Goal: Task Accomplishment & Management: Use online tool/utility

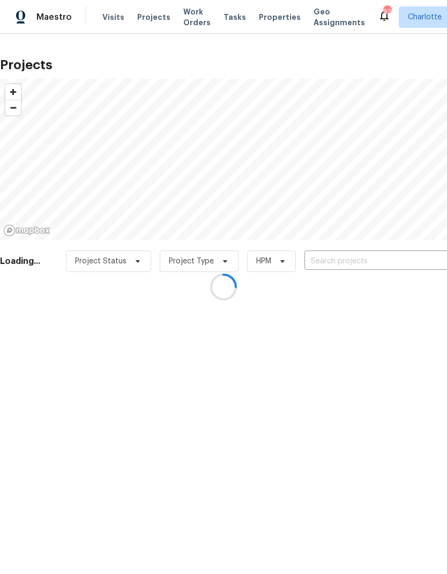
click at [366, 262] on div at bounding box center [223, 287] width 447 height 574
click at [11, 404] on div at bounding box center [223, 287] width 447 height 574
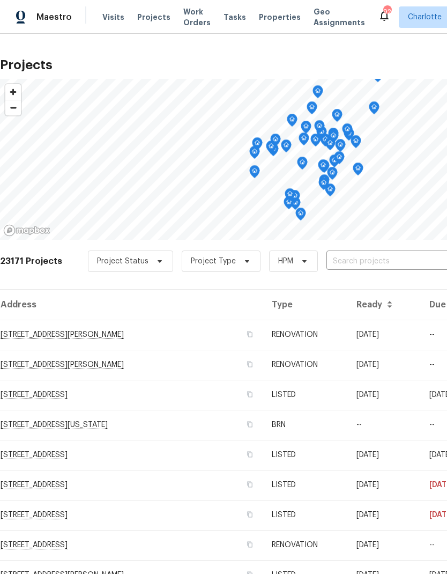
click at [439, 412] on td "--" at bounding box center [451, 425] width 61 height 30
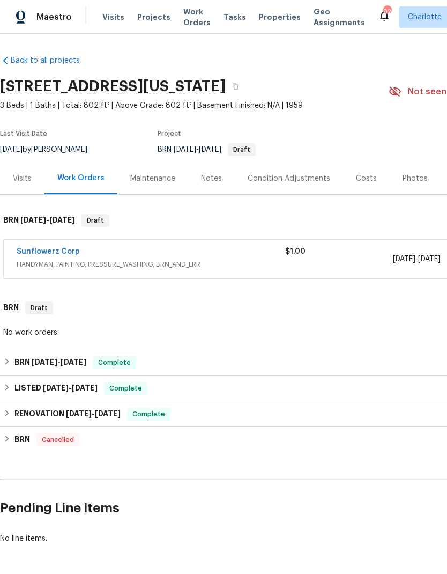
click at [318, 17] on span "Geo Assignments" at bounding box center [339, 16] width 51 height 21
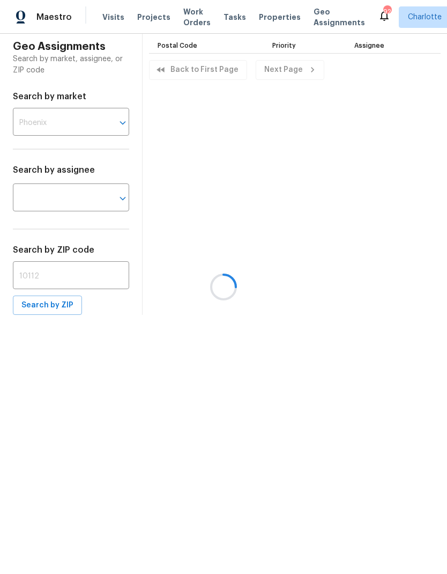
click at [318, 44] on th "Priority" at bounding box center [305, 44] width 82 height 20
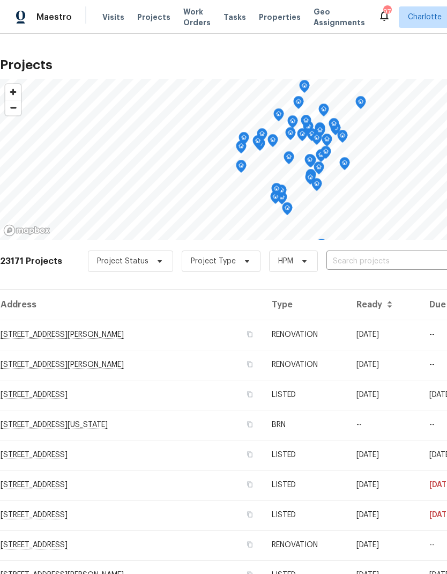
click at [371, 257] on input "text" at bounding box center [388, 261] width 123 height 17
type input "6204 river"
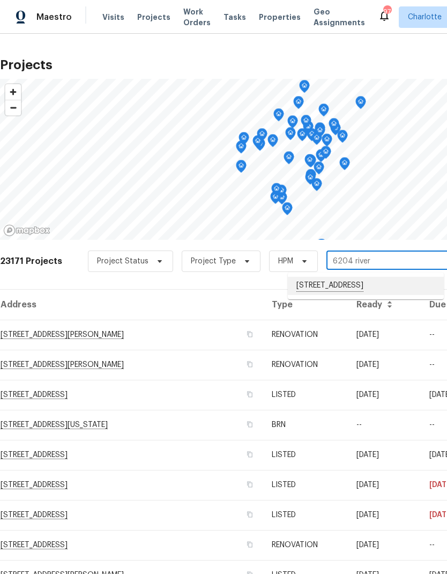
click at [393, 286] on li "[STREET_ADDRESS]" at bounding box center [366, 286] width 156 height 18
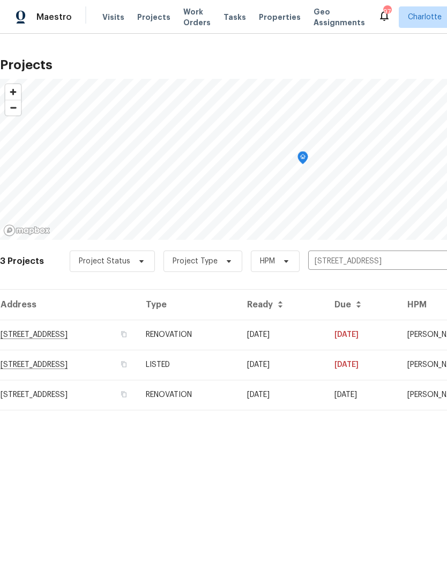
click at [65, 332] on td "[STREET_ADDRESS]" at bounding box center [68, 335] width 137 height 30
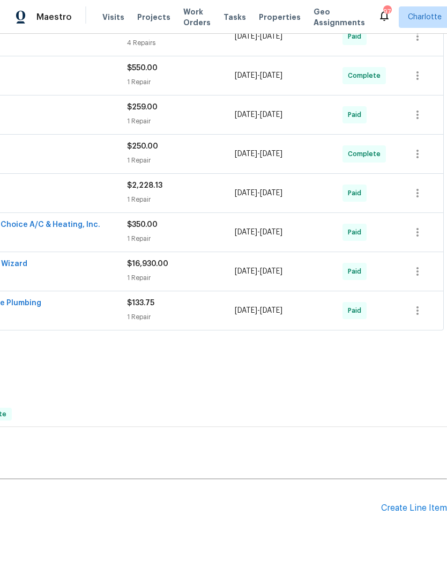
scroll to position [457, 159]
click at [405, 509] on div "Create Line Item" at bounding box center [414, 509] width 66 height 10
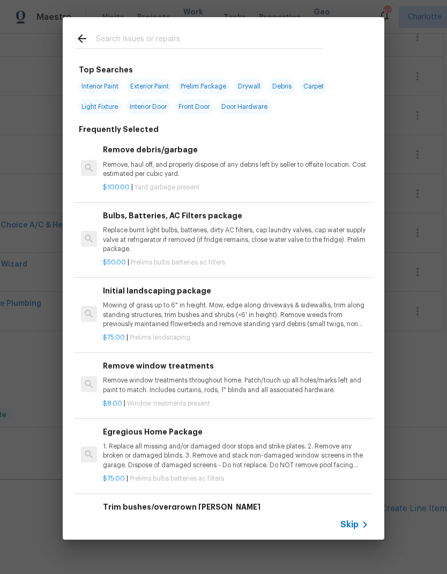
click at [97, 40] on input "text" at bounding box center [209, 40] width 227 height 16
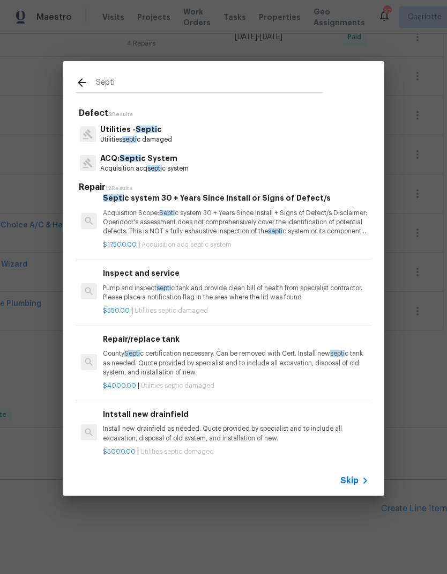
scroll to position [601, 0]
type input "Septi"
click at [195, 136] on div "Utilities - Septi c Utilities septi c damaged" at bounding box center [224, 134] width 296 height 29
click at [220, 129] on div "Utilities - Septi c Utilities septi c damaged" at bounding box center [224, 134] width 296 height 29
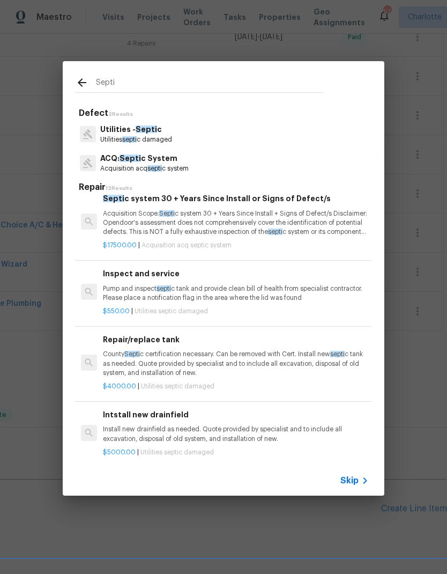
click at [151, 139] on p "Utilities septi c damaged" at bounding box center [136, 139] width 72 height 9
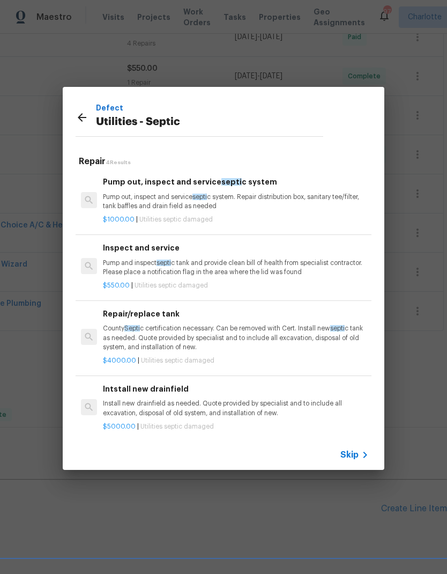
scroll to position [0, 0]
click at [83, 123] on icon at bounding box center [82, 117] width 13 height 13
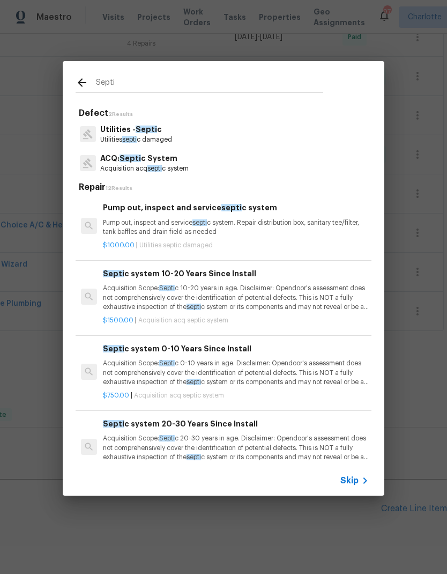
click at [173, 82] on input "Septi" at bounding box center [209, 84] width 227 height 16
type input "S"
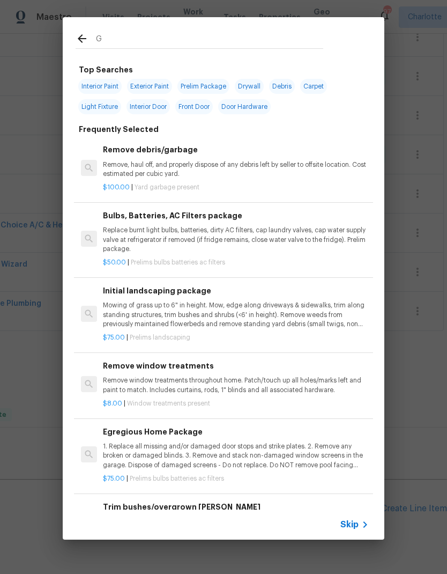
type input "GC"
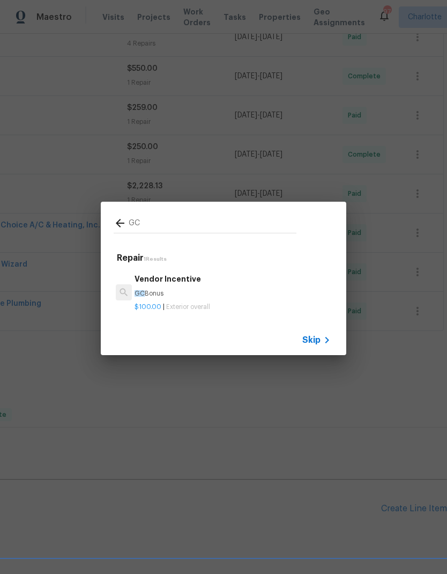
click at [258, 292] on p "GC Bonus" at bounding box center [233, 293] width 196 height 9
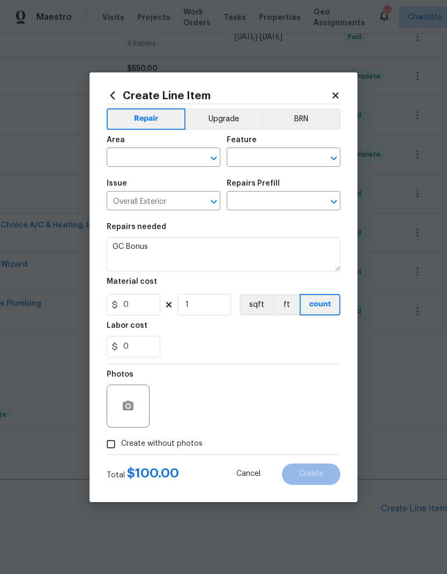
type input "Vendor Incentive $100.00"
type input "100"
click at [245, 299] on button "sqft" at bounding box center [256, 304] width 33 height 21
click at [195, 165] on div "​" at bounding box center [164, 158] width 114 height 17
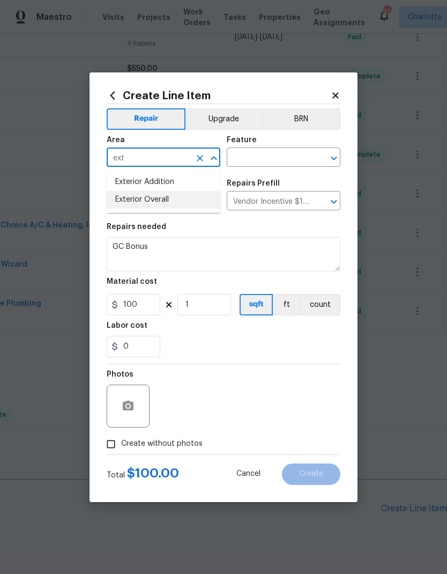
click at [167, 205] on li "Exterior Overall" at bounding box center [164, 200] width 114 height 18
type input "Exterior Overall"
click at [272, 161] on input "text" at bounding box center [269, 158] width 84 height 17
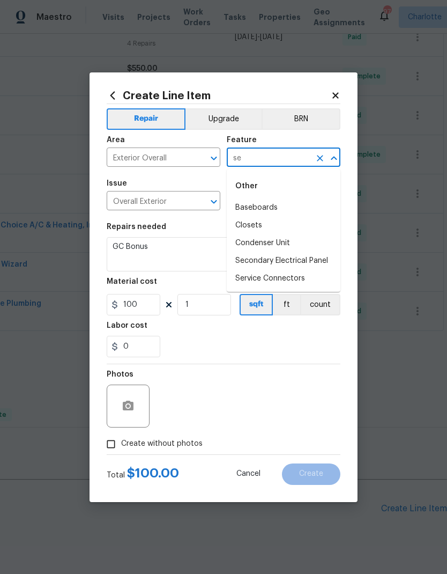
type input "s"
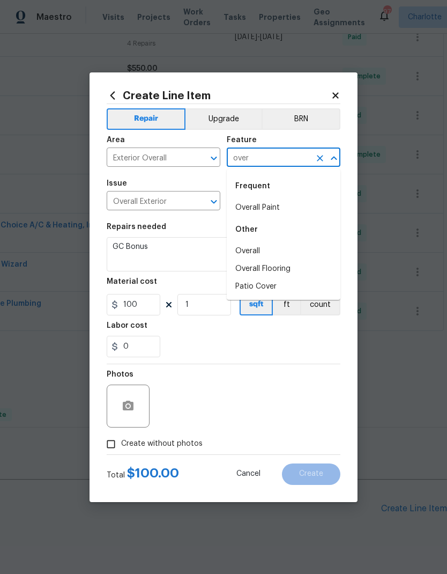
click at [262, 253] on li "Overall" at bounding box center [284, 251] width 114 height 18
type input "Overall"
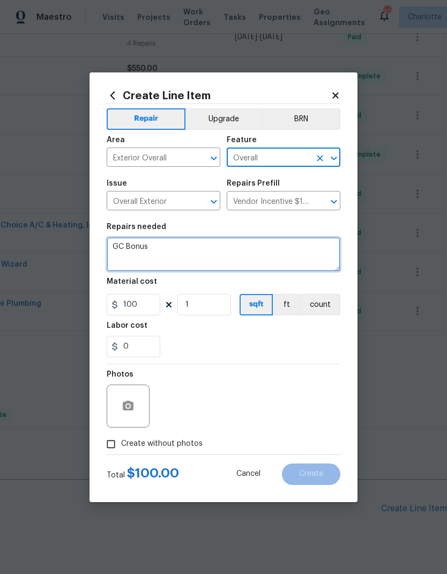
click at [205, 259] on textarea "GC Bonus" at bounding box center [224, 254] width 234 height 34
click at [204, 258] on textarea "GC Bonus" at bounding box center [224, 254] width 234 height 34
type textarea "G"
type textarea "Check septic alarm"
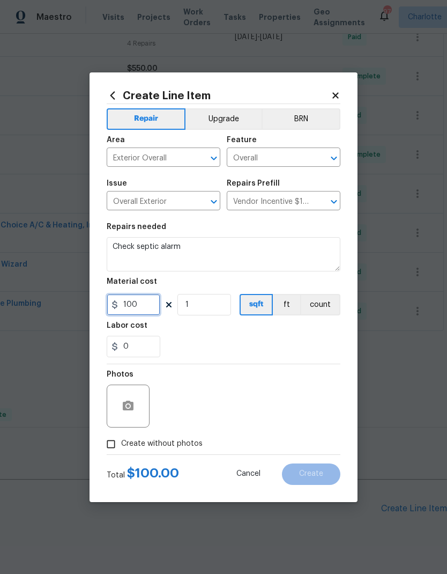
click at [136, 314] on input "100" at bounding box center [134, 304] width 54 height 21
type input "150"
click at [311, 339] on div "0" at bounding box center [224, 346] width 234 height 21
click at [103, 445] on input "Create without photos" at bounding box center [111, 444] width 20 height 20
checkbox input "true"
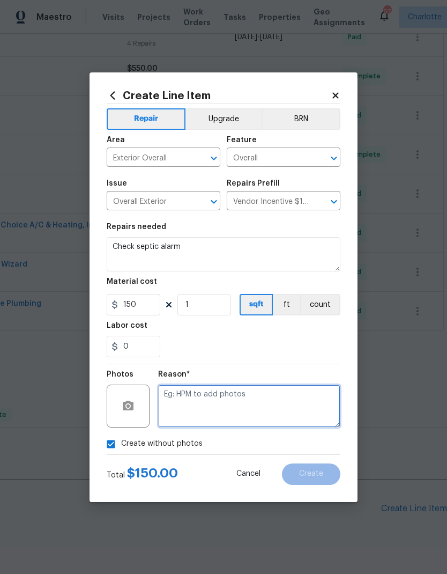
click at [290, 416] on textarea at bounding box center [249, 406] width 182 height 43
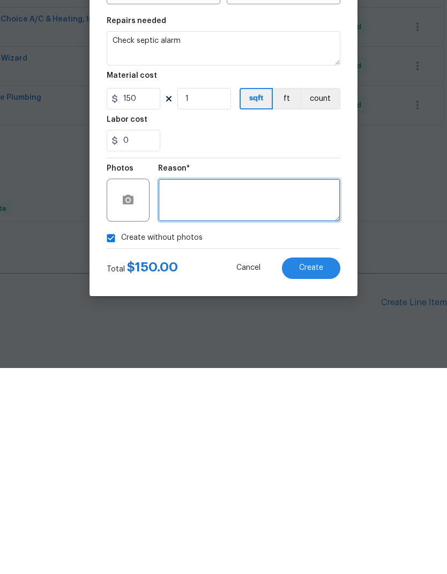
type textarea "a"
type textarea "NA"
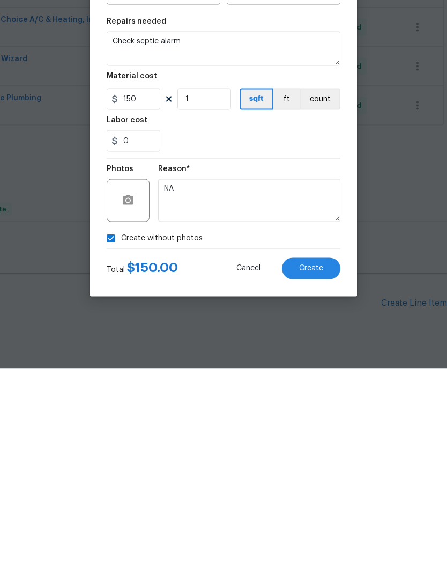
click at [323, 463] on button "Create" at bounding box center [311, 473] width 58 height 21
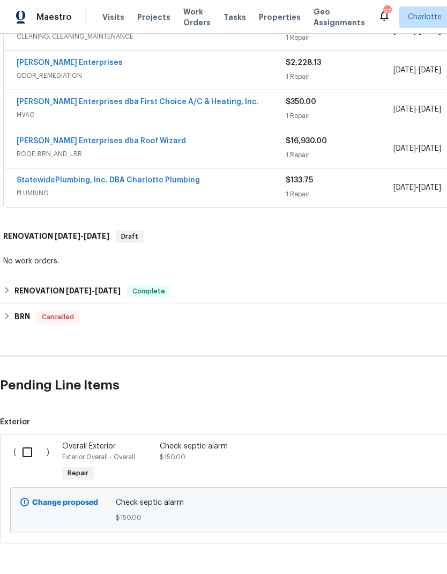
scroll to position [580, 0]
click at [26, 441] on input "checkbox" at bounding box center [31, 452] width 31 height 23
checkbox input "true"
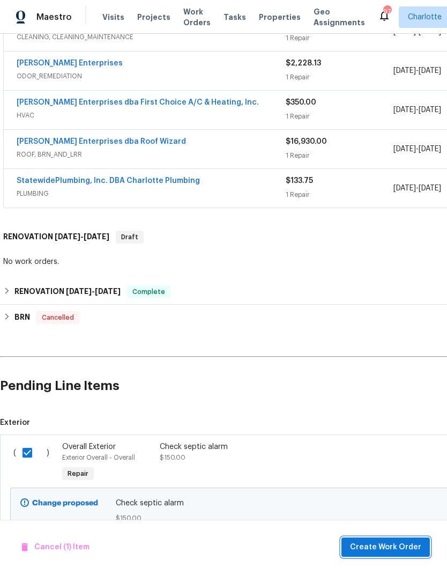
click at [388, 540] on button "Create Work Order" at bounding box center [386, 547] width 88 height 20
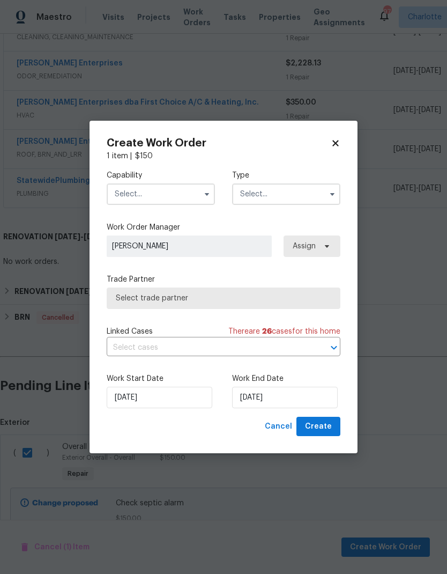
click at [205, 193] on icon "button" at bounding box center [207, 194] width 4 height 3
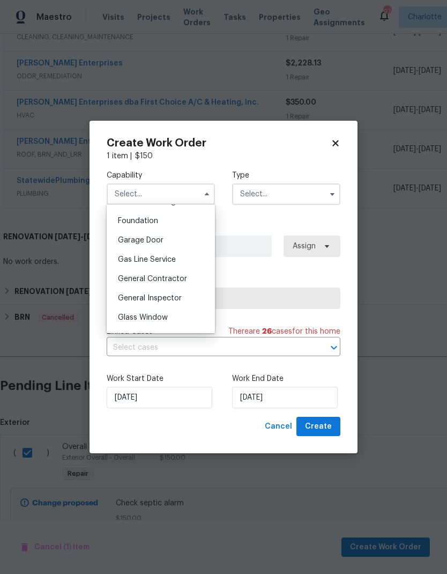
scroll to position [462, 0]
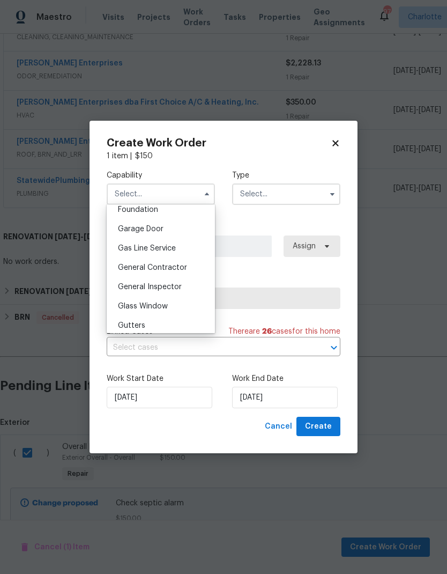
click at [191, 270] on div "General Contractor" at bounding box center [160, 267] width 103 height 19
type input "General Contractor"
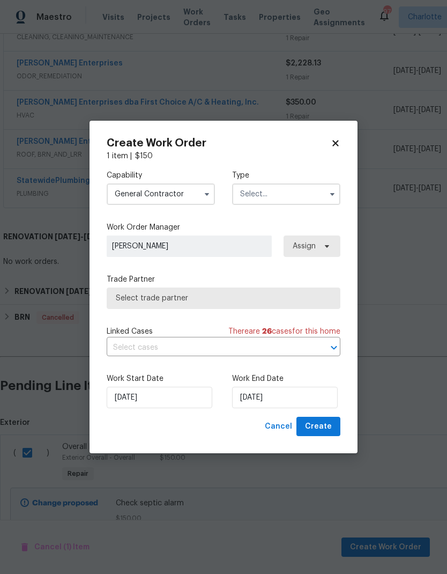
click at [312, 202] on input "text" at bounding box center [286, 193] width 108 height 21
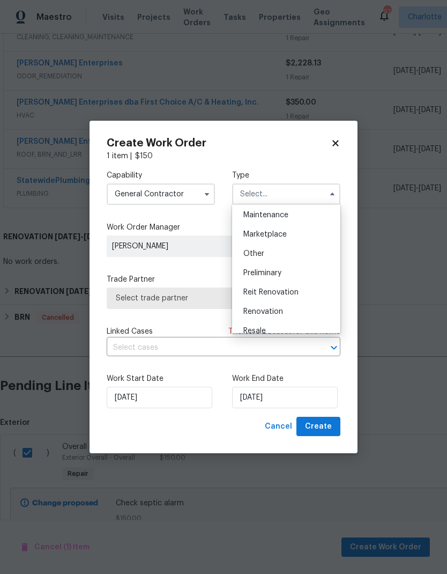
scroll to position [181, 0]
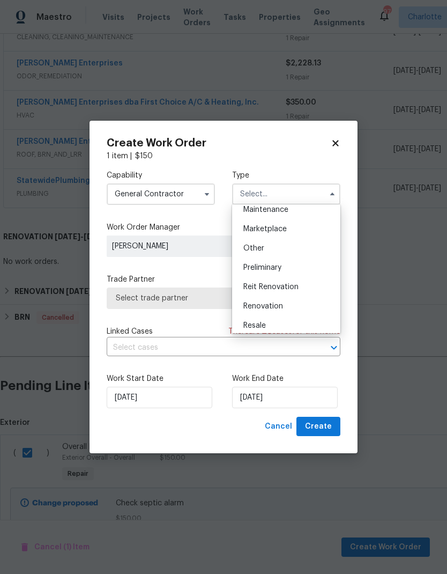
click at [276, 308] on span "Renovation" at bounding box center [263, 306] width 40 height 8
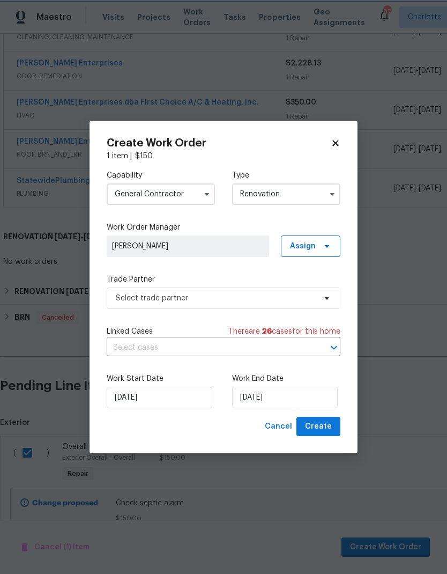
scroll to position [0, 0]
click at [331, 192] on icon "button" at bounding box center [332, 194] width 9 height 9
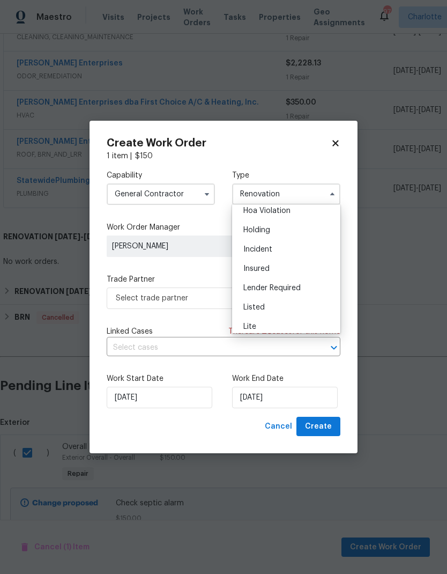
scroll to position [30, 0]
click at [271, 305] on div "Listed" at bounding box center [286, 302] width 103 height 19
type input "Listed"
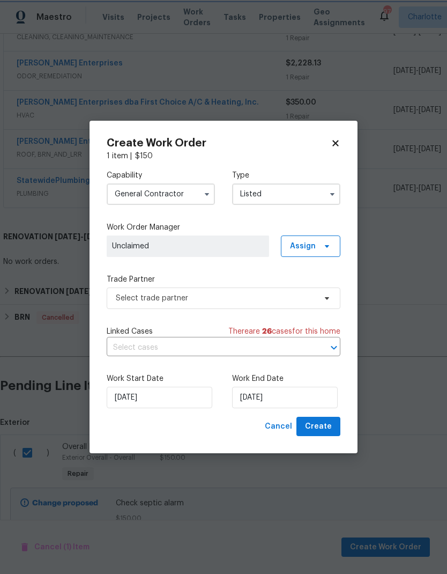
scroll to position [0, 0]
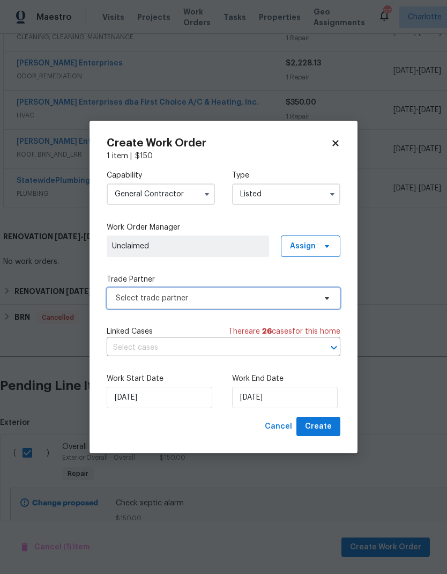
click at [331, 295] on icon at bounding box center [327, 298] width 9 height 9
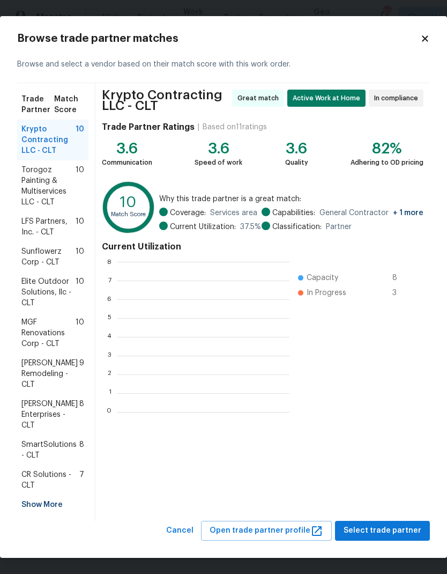
scroll to position [150, 173]
click at [22, 376] on span "Pino Remodeling - CLT" at bounding box center [50, 374] width 58 height 32
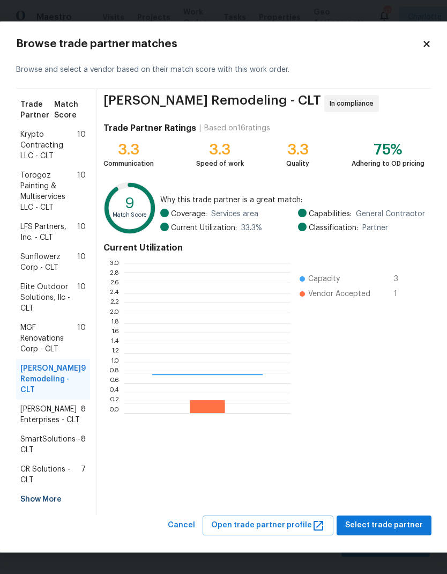
scroll to position [150, 166]
click at [32, 503] on div "Show More" at bounding box center [53, 499] width 74 height 19
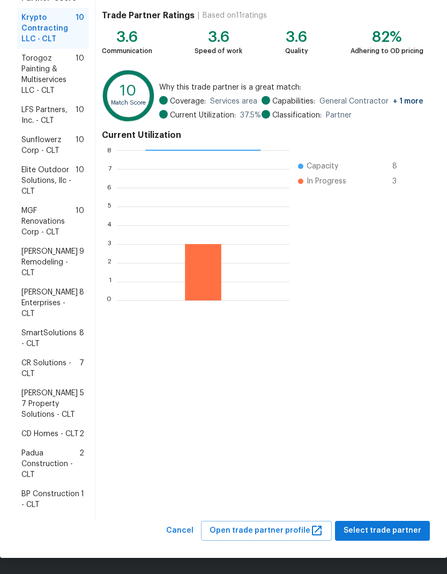
scroll to position [111, 0]
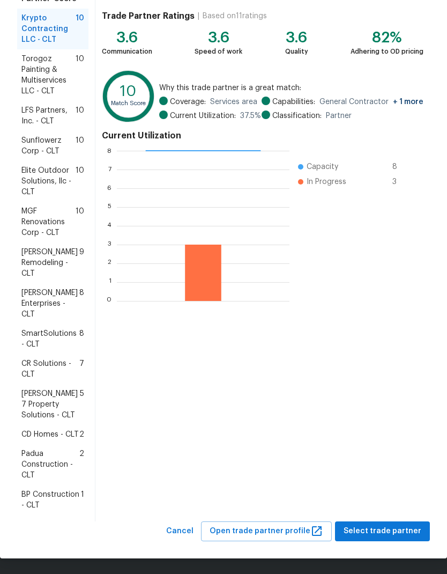
click at [39, 493] on span "BP Construction - CLT" at bounding box center [51, 499] width 60 height 21
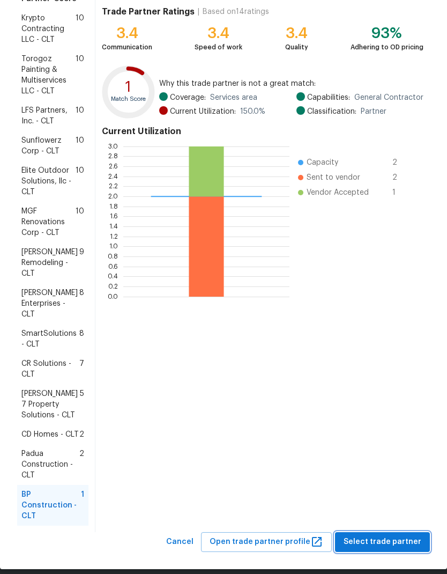
click at [375, 535] on span "Select trade partner" at bounding box center [383, 541] width 78 height 13
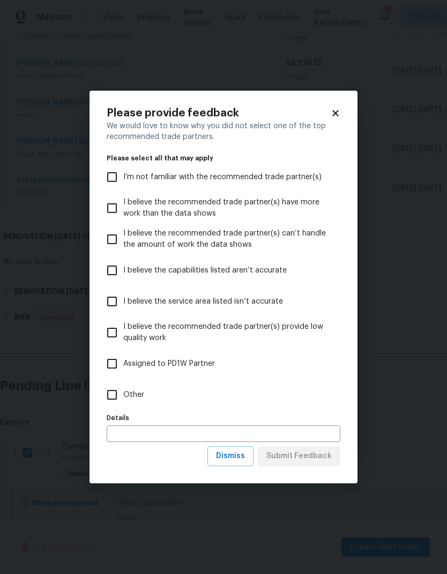
scroll to position [0, 0]
click at [244, 461] on span "Dismiss" at bounding box center [230, 455] width 29 height 13
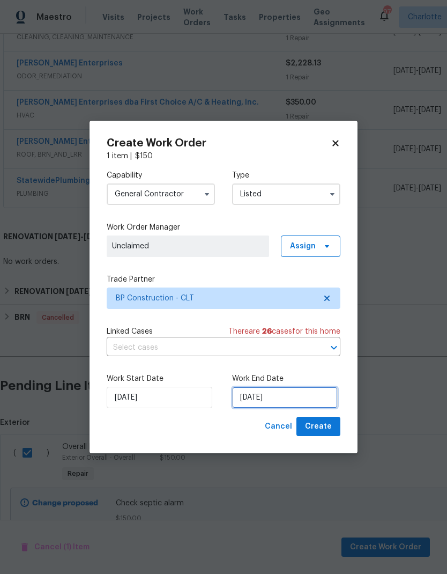
click at [307, 403] on input "8/14/2025" at bounding box center [285, 397] width 106 height 21
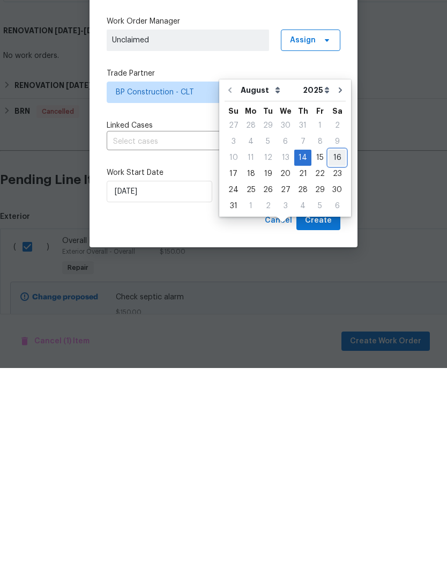
click at [336, 356] on div "16" at bounding box center [337, 363] width 17 height 15
type input "8/16/2025"
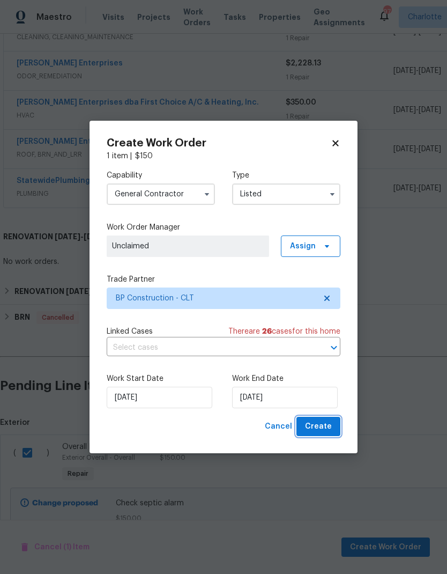
click at [334, 424] on button "Create" at bounding box center [319, 427] width 44 height 20
checkbox input "false"
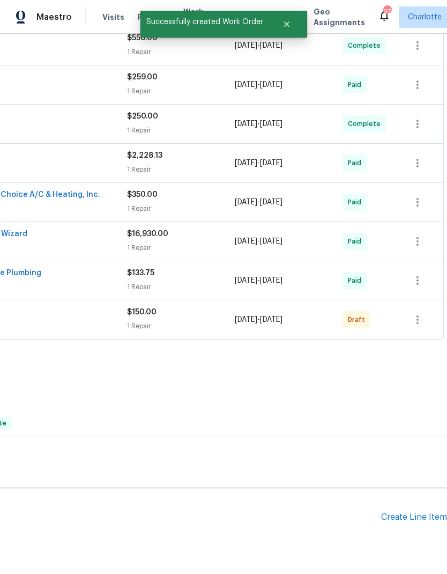
scroll to position [488, 159]
click at [422, 313] on icon "button" at bounding box center [417, 319] width 13 height 13
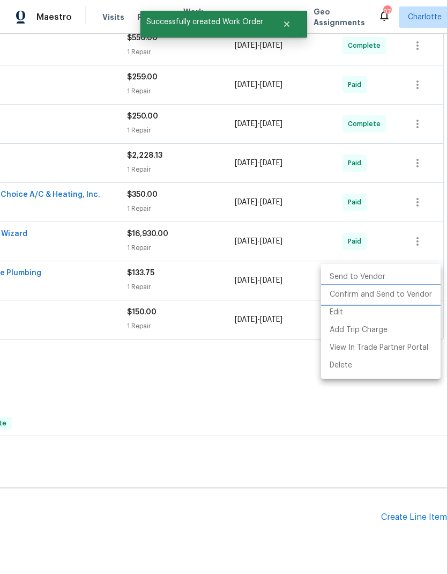
click at [408, 291] on li "Confirm and Send to Vendor" at bounding box center [381, 295] width 120 height 18
